Goal: Information Seeking & Learning: Learn about a topic

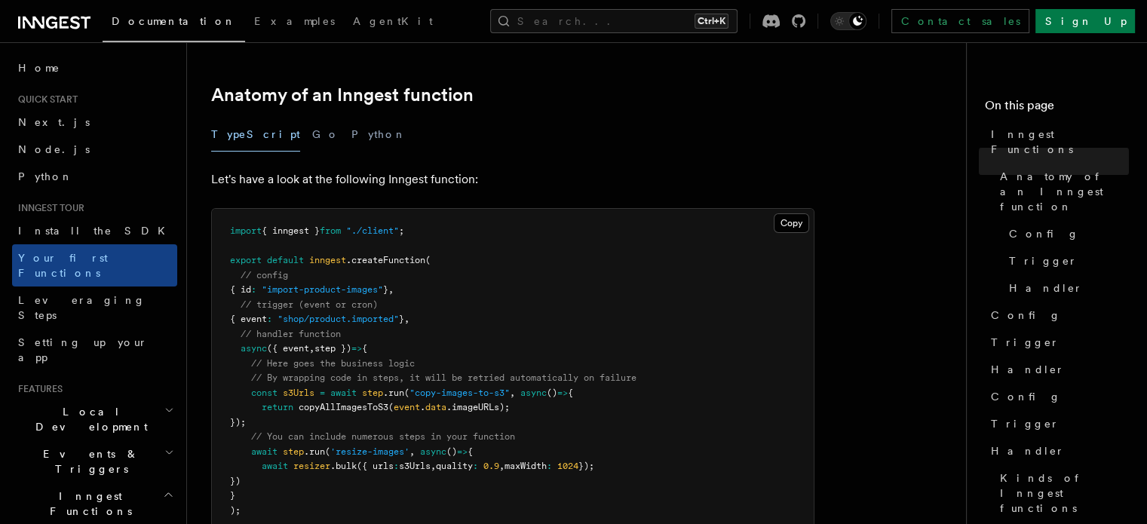
scroll to position [151, 0]
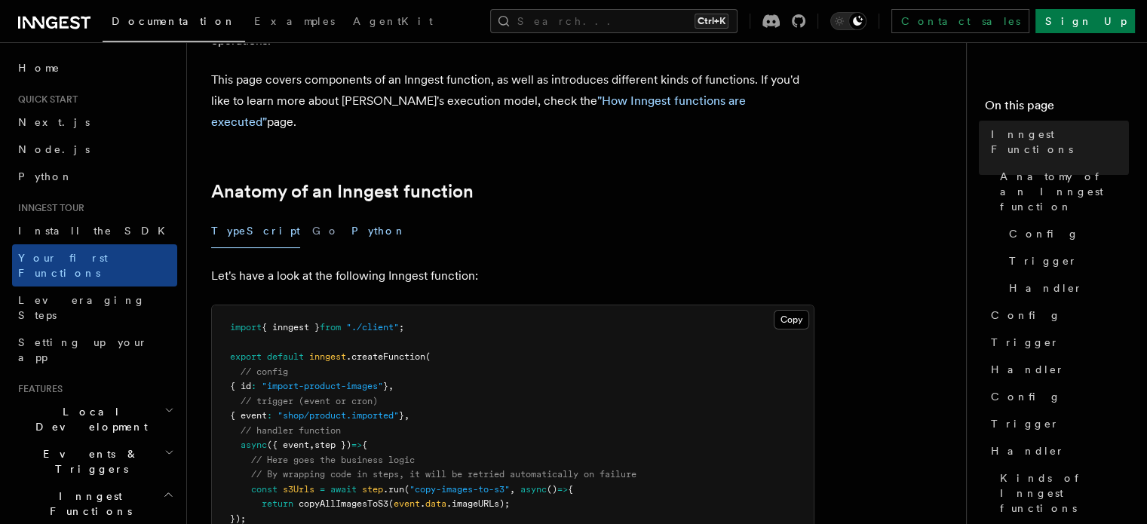
click at [351, 214] on button "Python" at bounding box center [378, 231] width 55 height 34
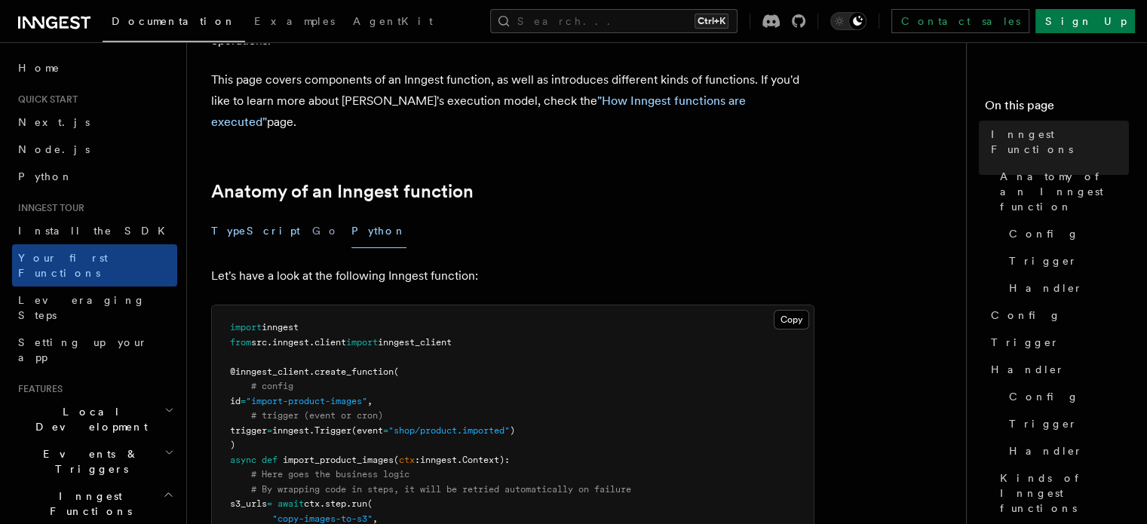
click at [236, 214] on button "TypeScript" at bounding box center [255, 231] width 89 height 34
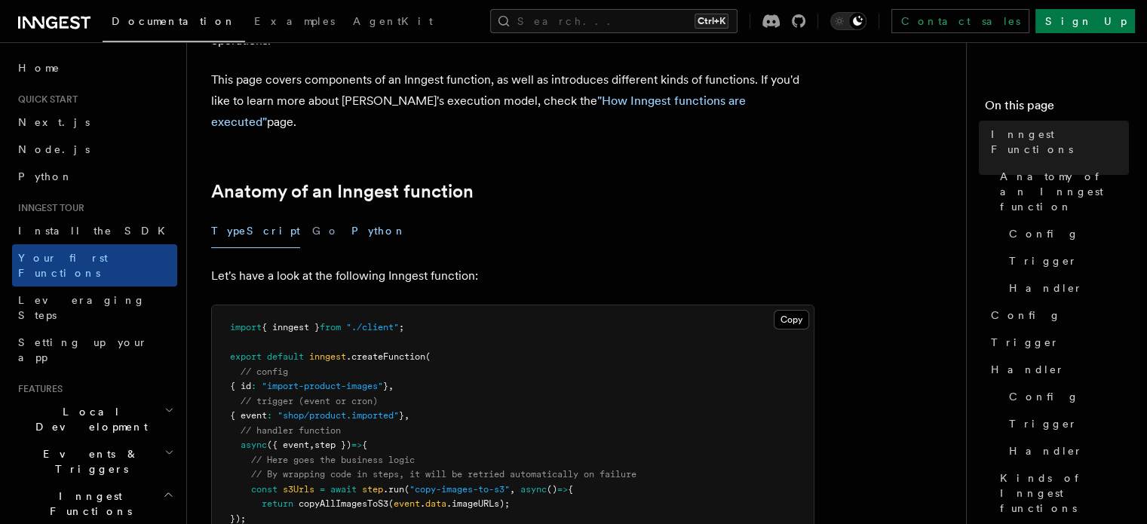
click at [351, 214] on button "Python" at bounding box center [378, 231] width 55 height 34
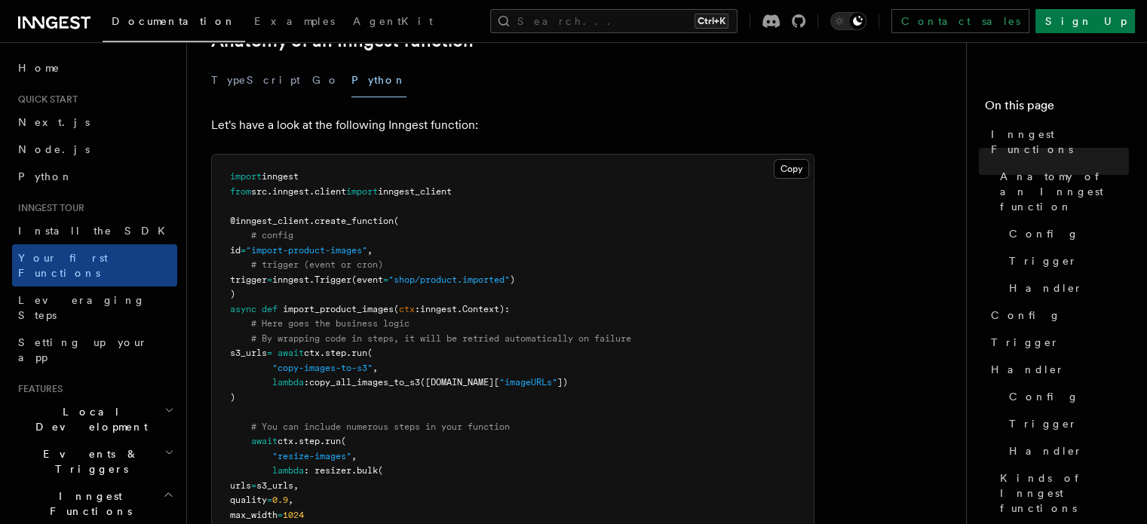
scroll to position [226, 0]
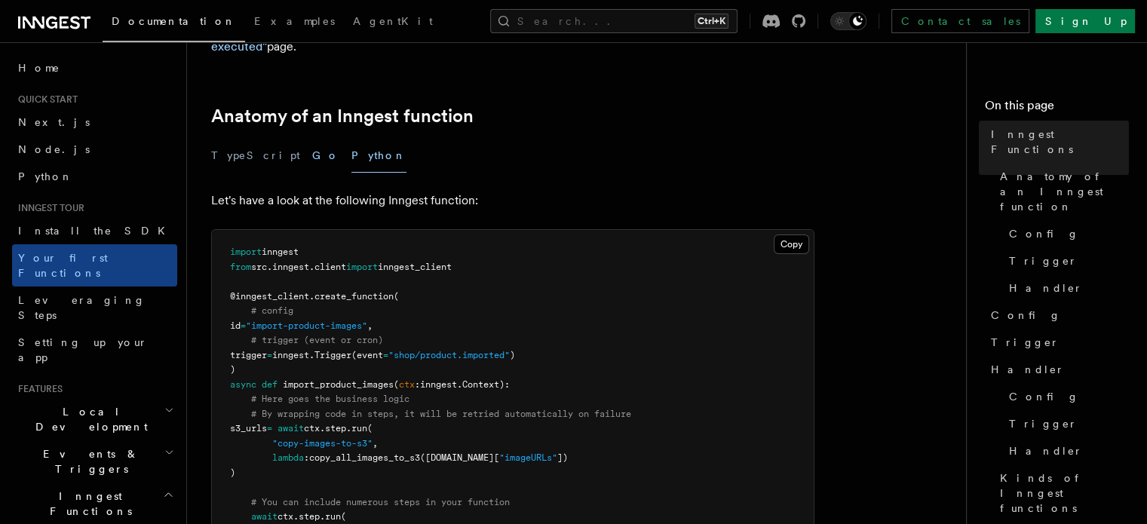
click at [312, 139] on button "Go" at bounding box center [325, 156] width 27 height 34
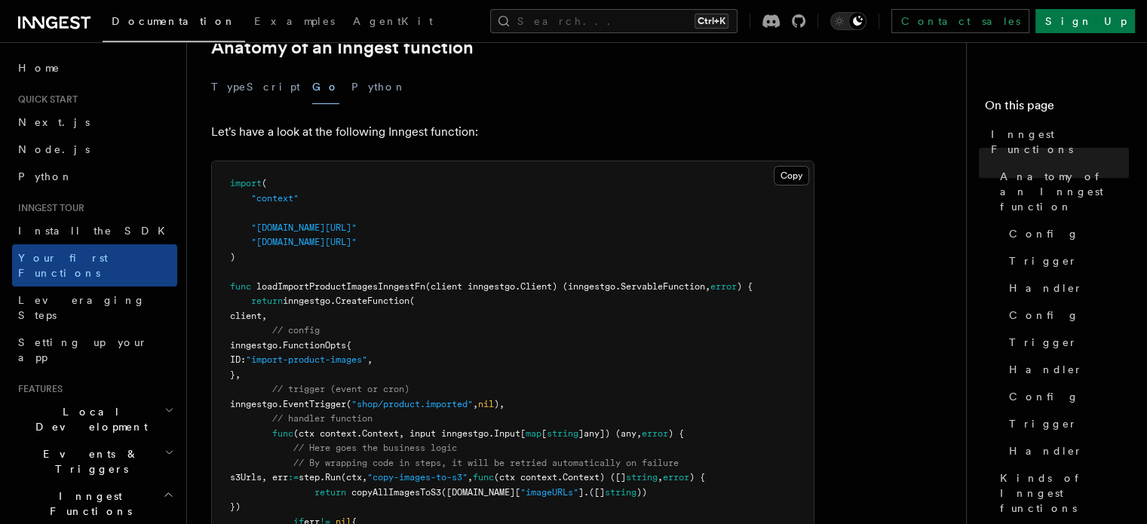
scroll to position [226, 0]
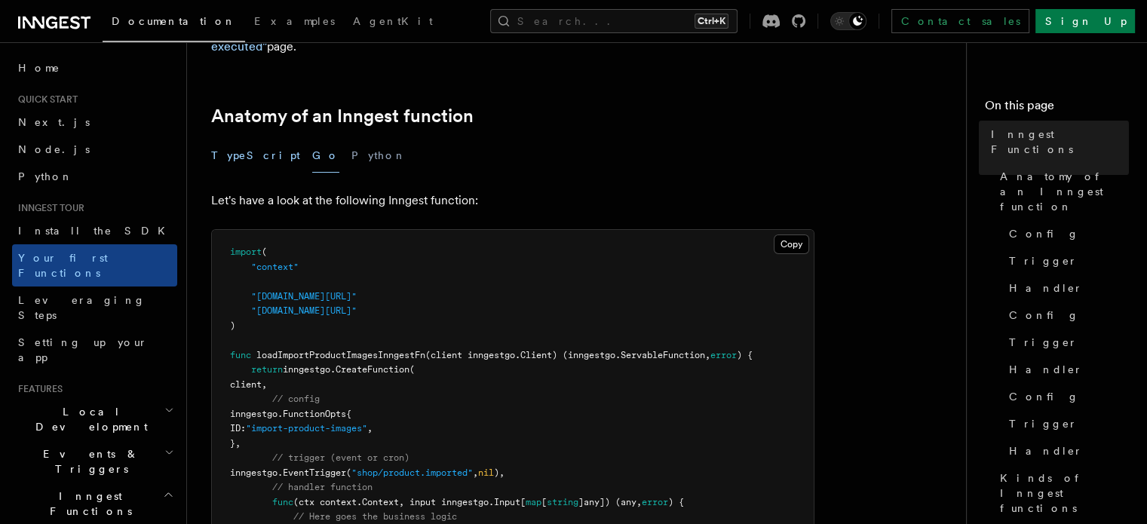
click at [237, 139] on button "TypeScript" at bounding box center [255, 156] width 89 height 34
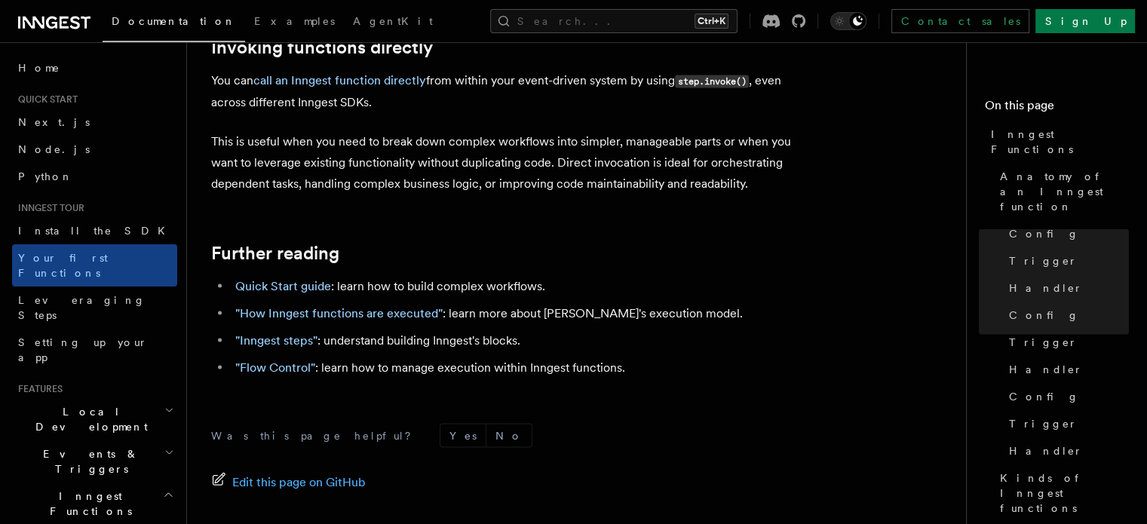
scroll to position [3092, 0]
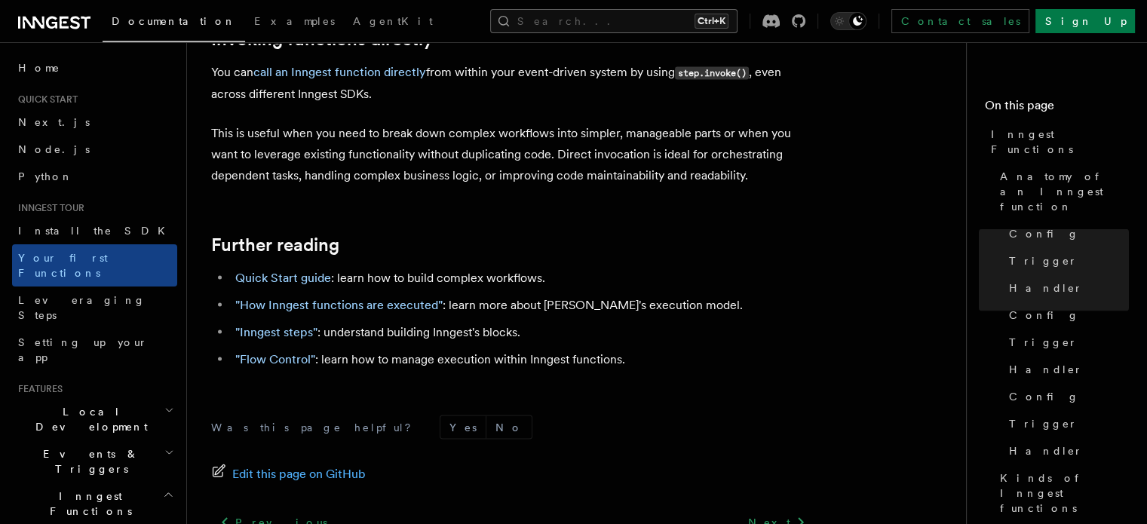
click at [640, 16] on button "Search... Ctrl+K" at bounding box center [613, 21] width 247 height 24
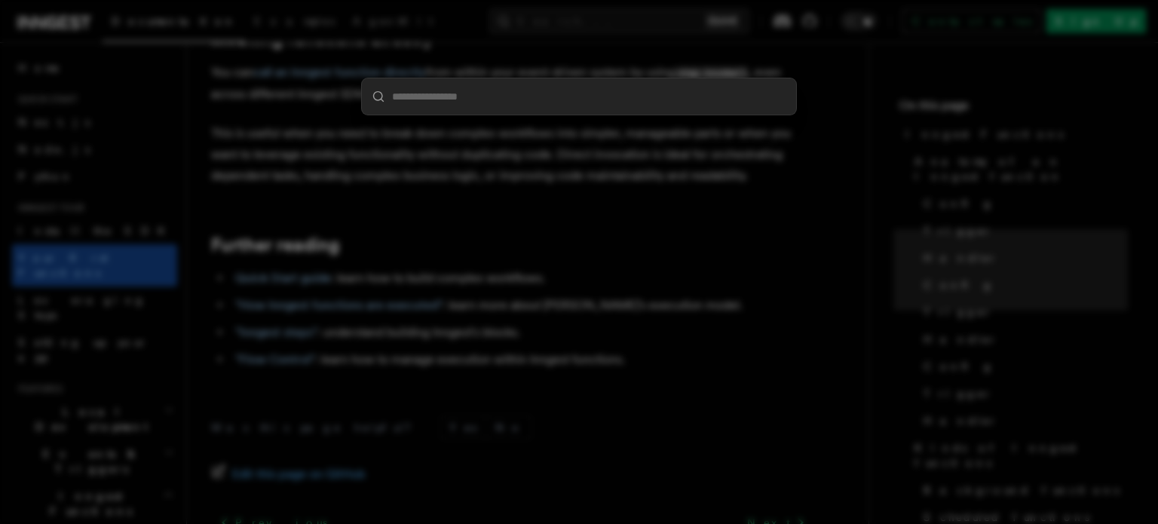
type input "*"
type input "*****"
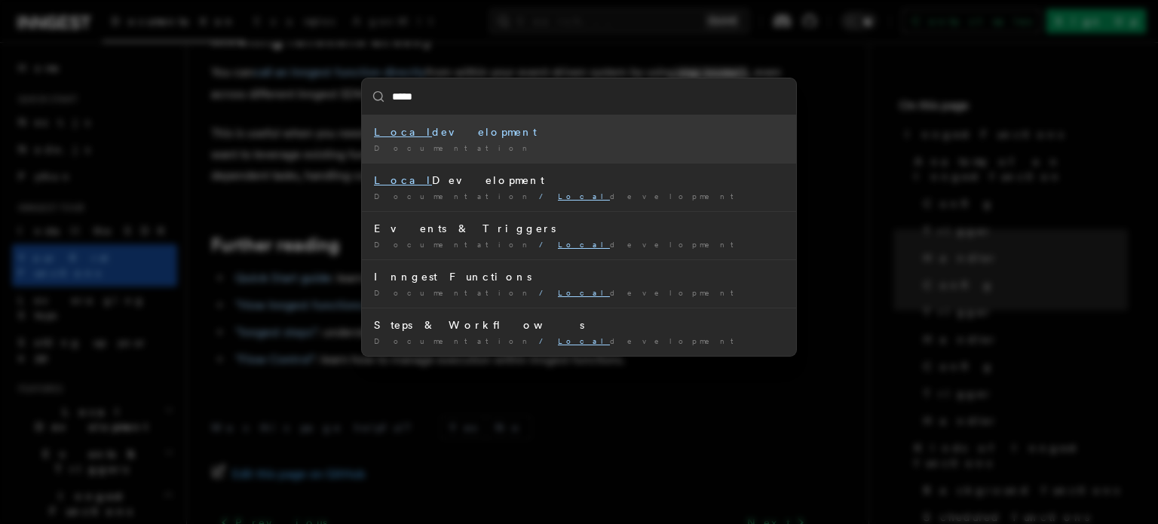
click at [548, 143] on div "Documentation /" at bounding box center [579, 148] width 410 height 11
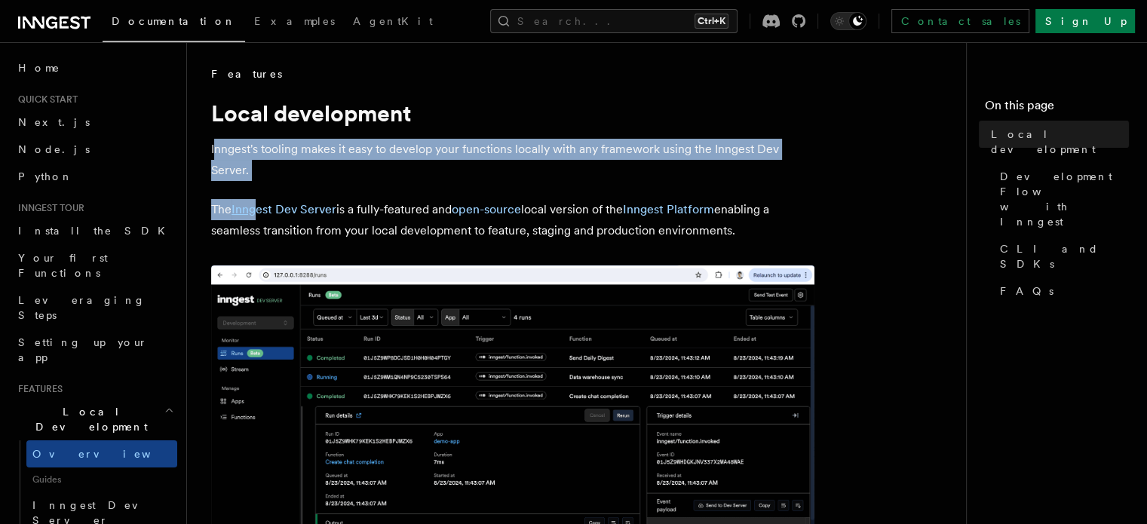
drag, startPoint x: 213, startPoint y: 156, endPoint x: 255, endPoint y: 181, distance: 48.4
click at [305, 172] on p "Inngest's tooling makes it easy to develop your functions locally with any fram…" at bounding box center [512, 160] width 603 height 42
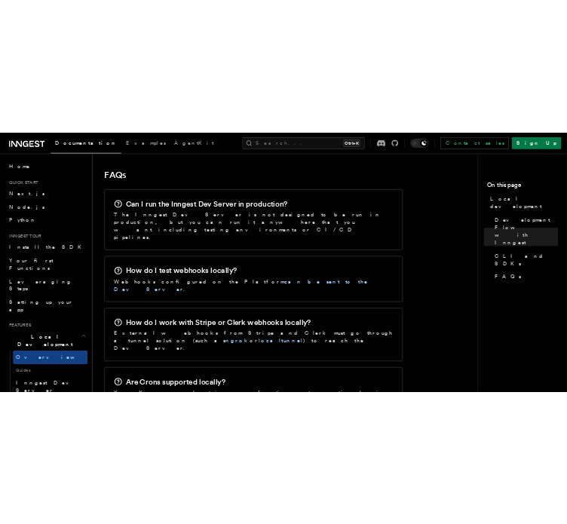
scroll to position [2338, 0]
